Goal: Transaction & Acquisition: Obtain resource

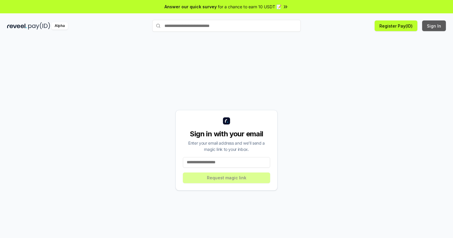
click at [434, 26] on button "Sign In" at bounding box center [434, 25] width 24 height 11
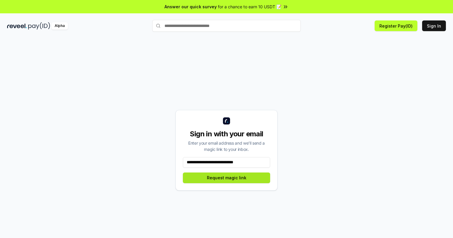
type input "**********"
click at [226, 178] on button "Request magic link" at bounding box center [226, 178] width 87 height 11
